Goal: Transaction & Acquisition: Purchase product/service

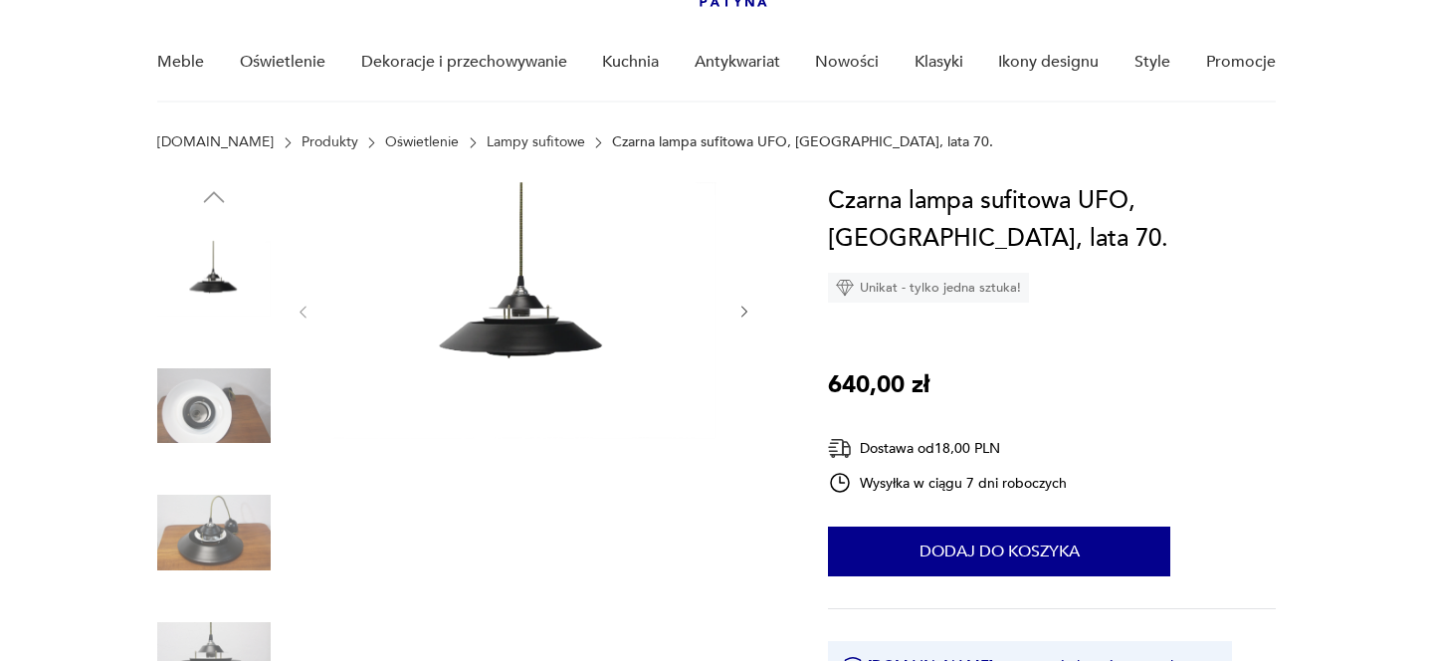
click at [221, 514] on img at bounding box center [213, 532] width 113 height 113
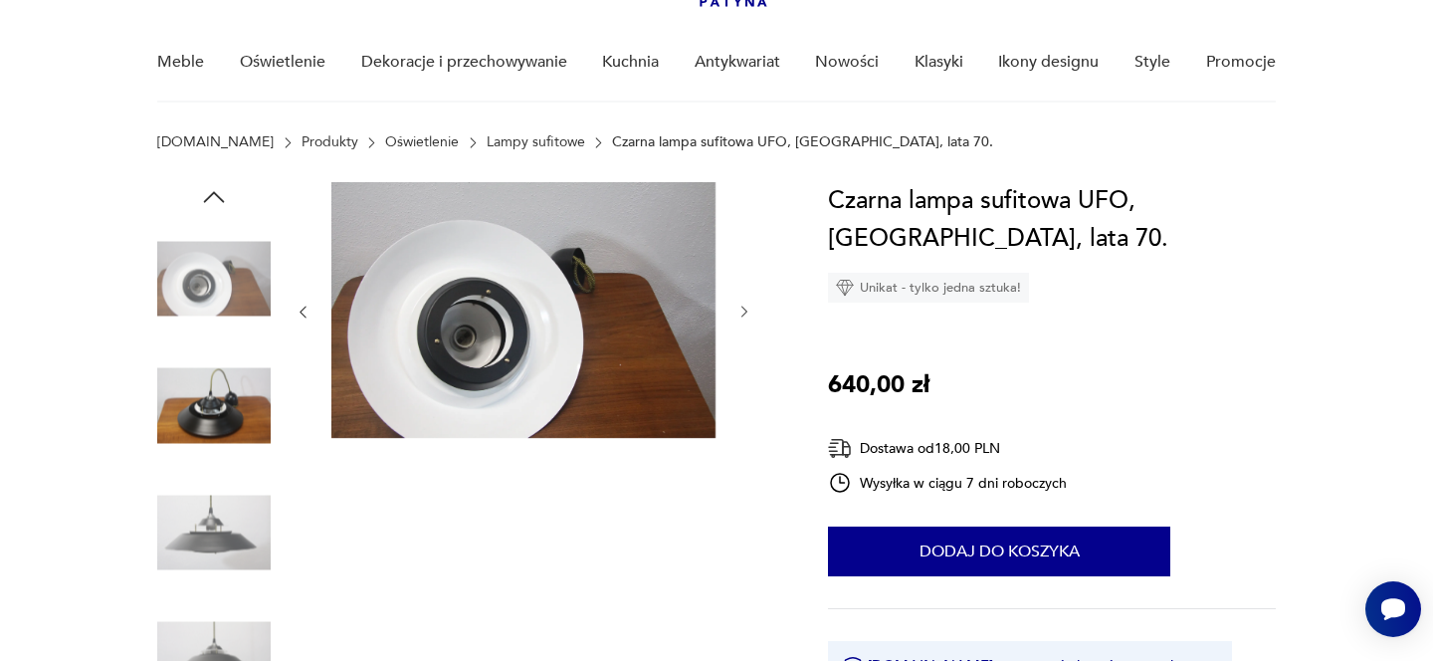
click at [230, 542] on img at bounding box center [213, 532] width 113 height 113
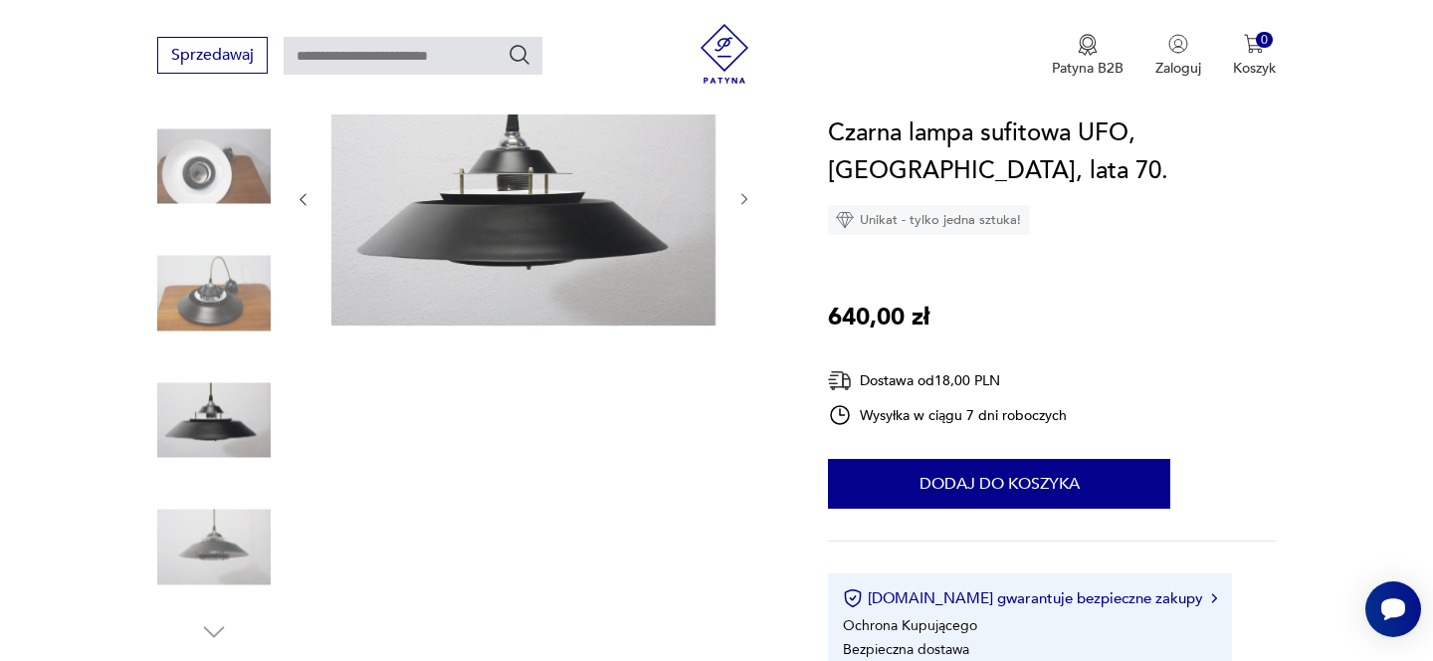
scroll to position [270, 0]
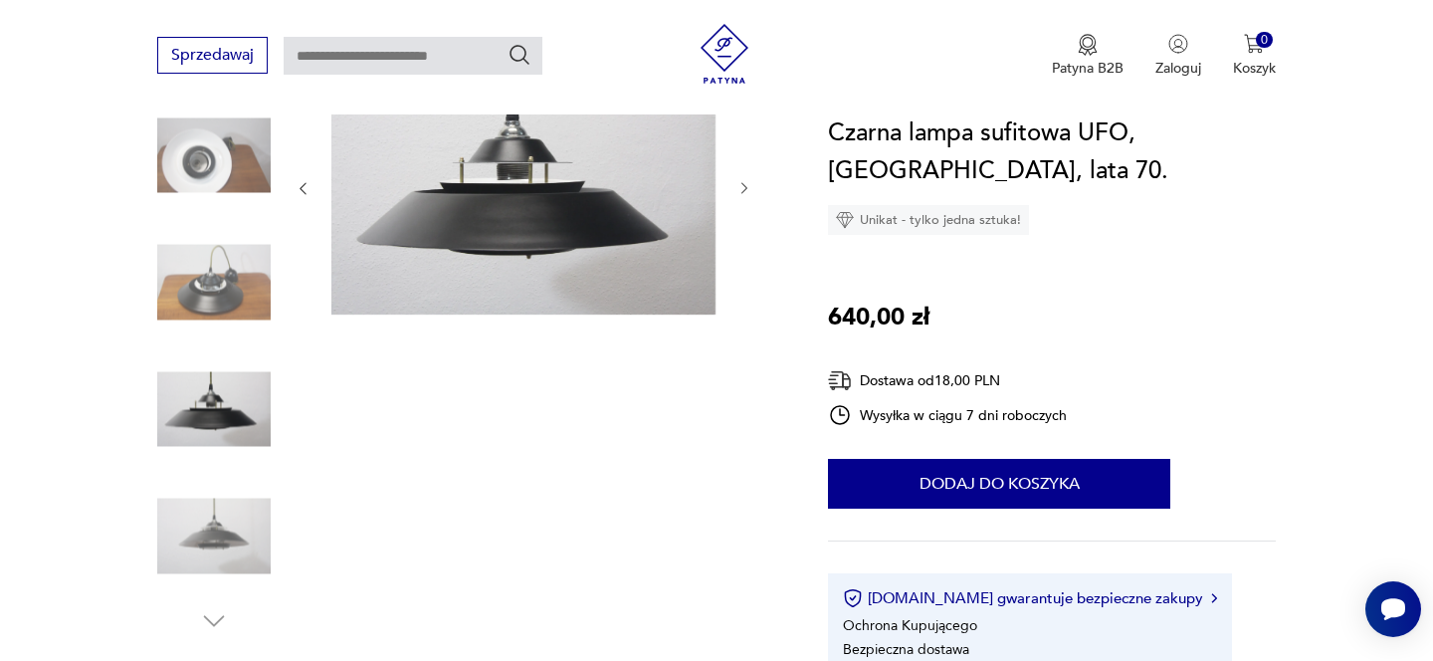
click at [230, 525] on img at bounding box center [213, 536] width 113 height 113
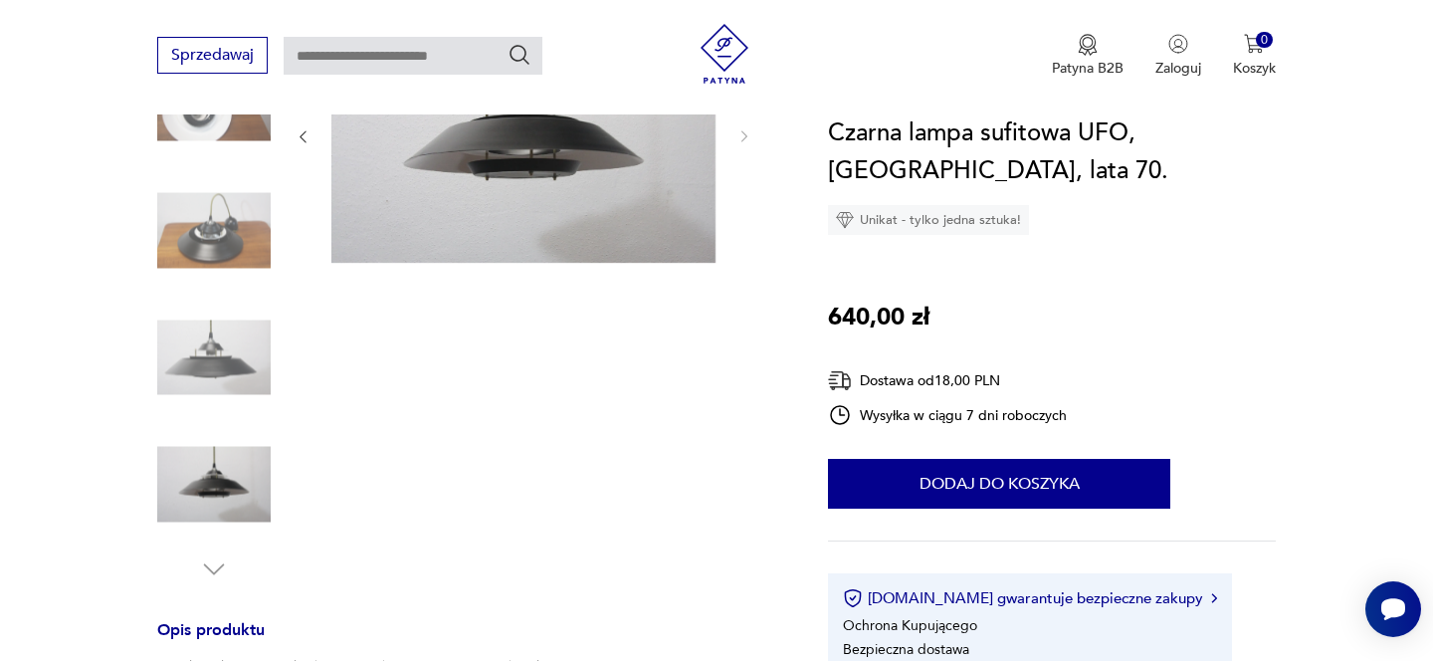
scroll to position [328, 0]
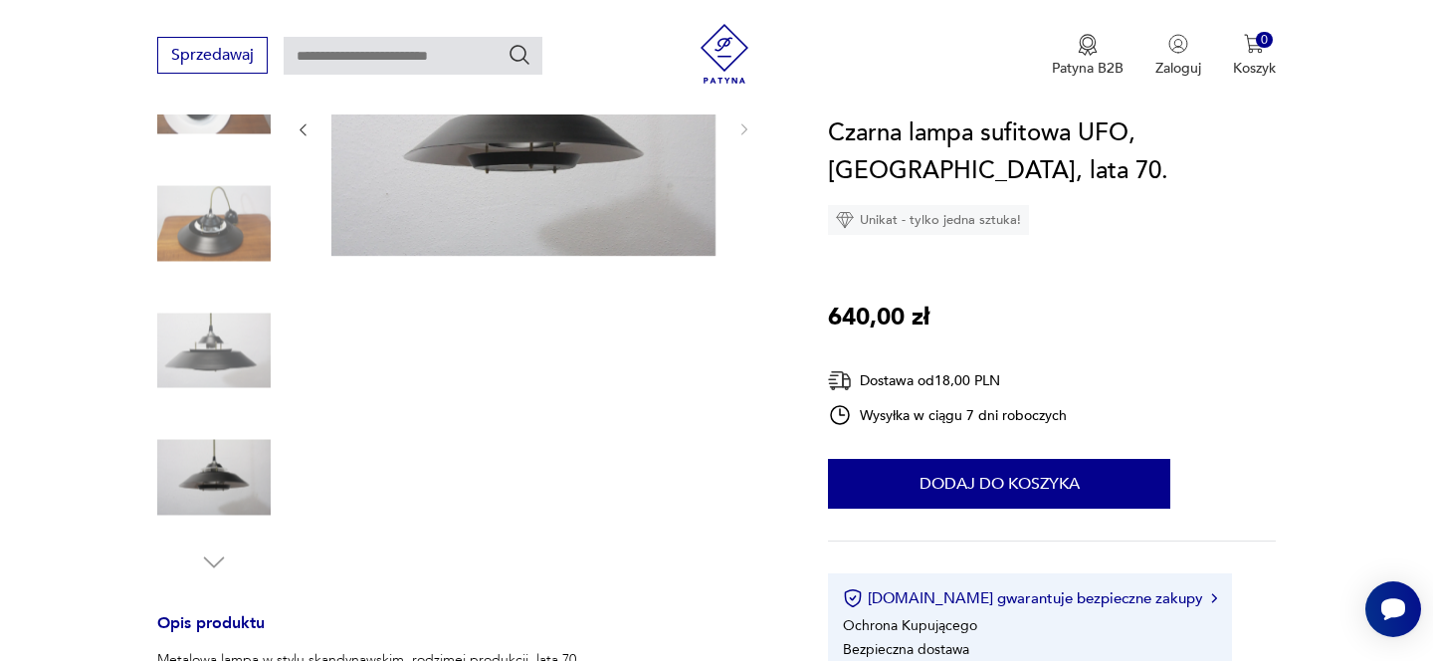
click at [211, 555] on icon "button" at bounding box center [214, 562] width 30 height 30
click at [215, 561] on icon "button" at bounding box center [214, 562] width 30 height 30
click at [212, 495] on img at bounding box center [213, 477] width 113 height 113
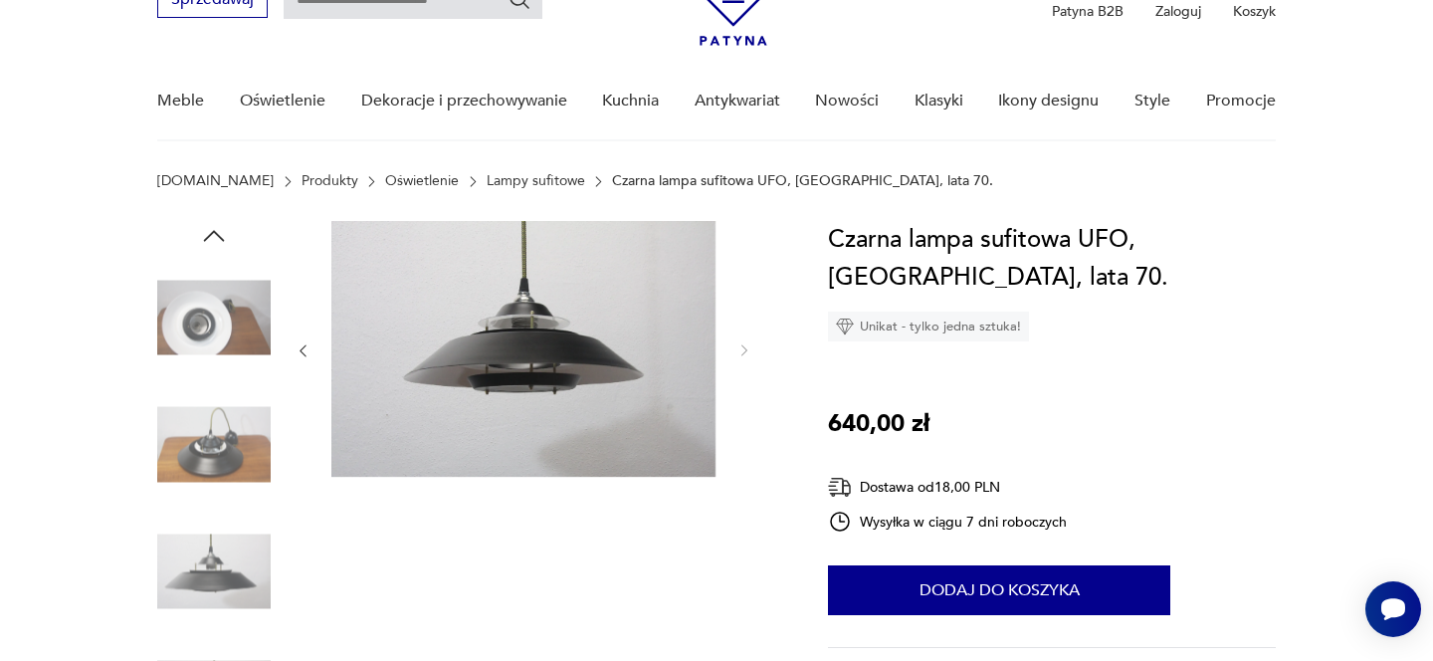
scroll to position [105, 0]
